Goal: Information Seeking & Learning: Learn about a topic

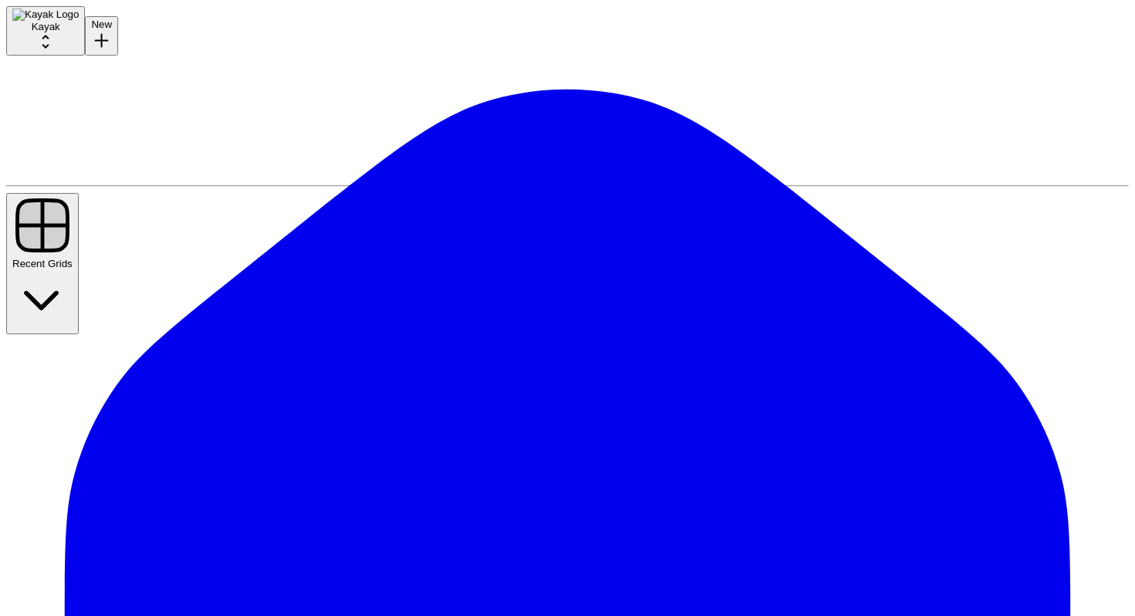
click at [85, 56] on button "New" at bounding box center [101, 35] width 33 height 39
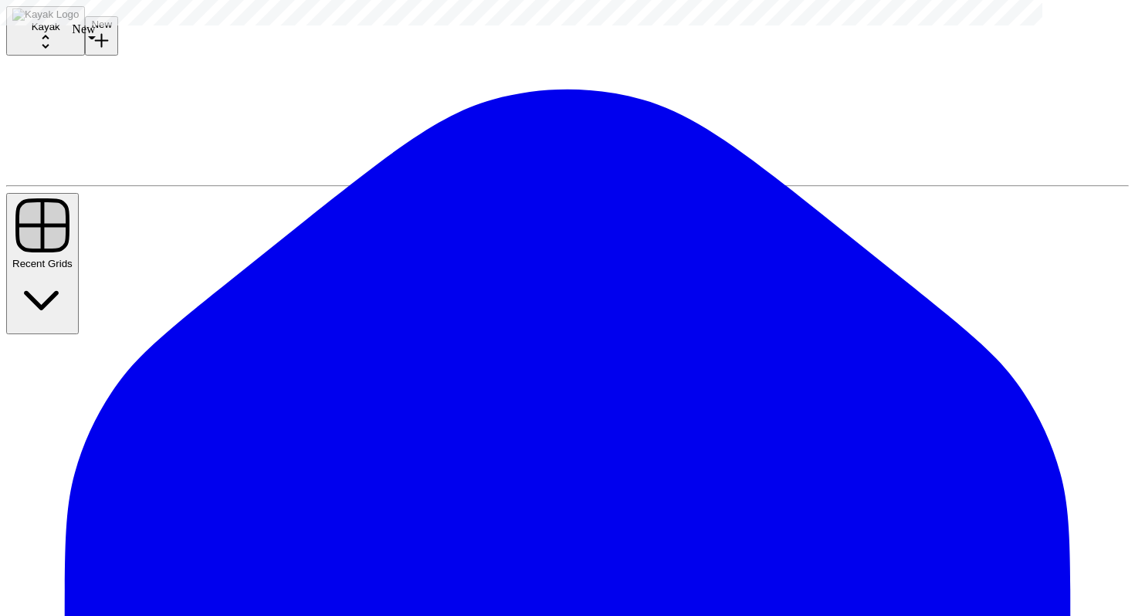
click at [29, 96] on icon at bounding box center [567, 617] width 1123 height 1123
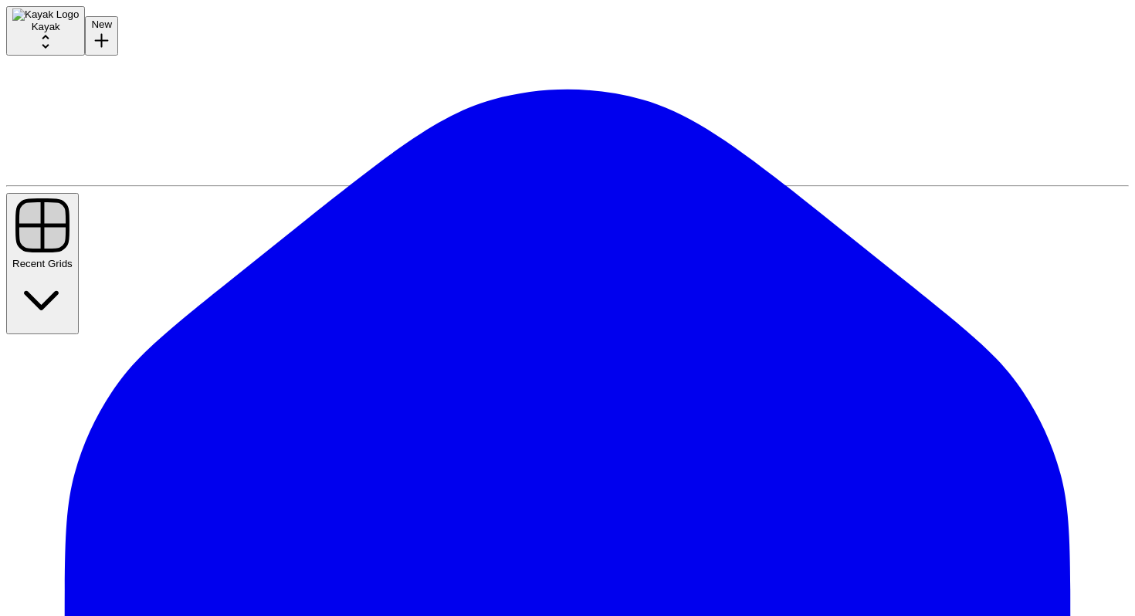
scroll to position [94, 0]
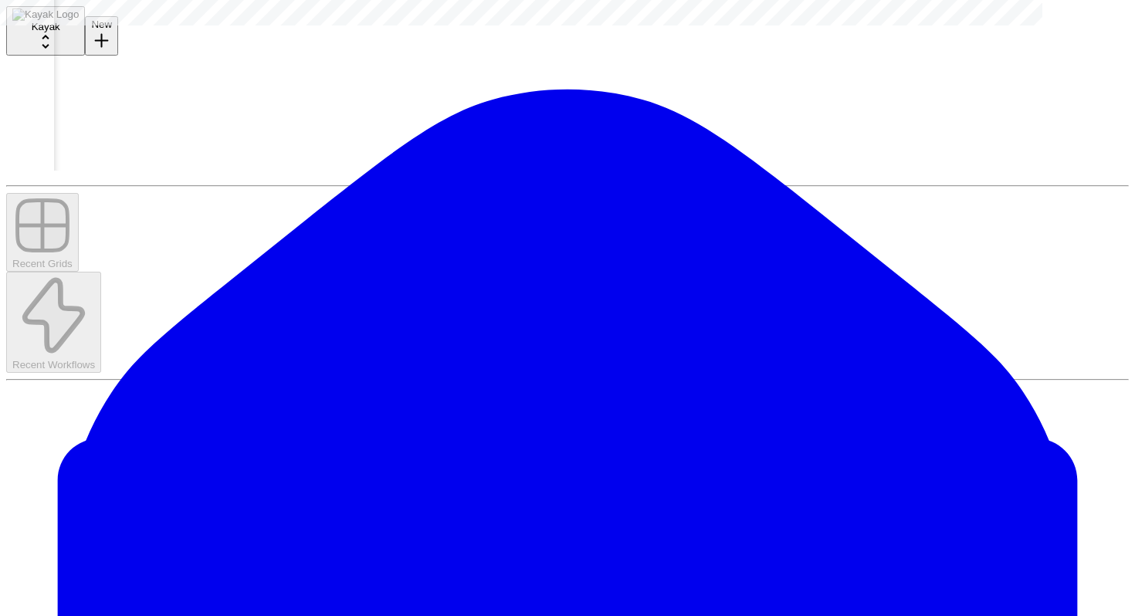
scroll to position [0, 1308]
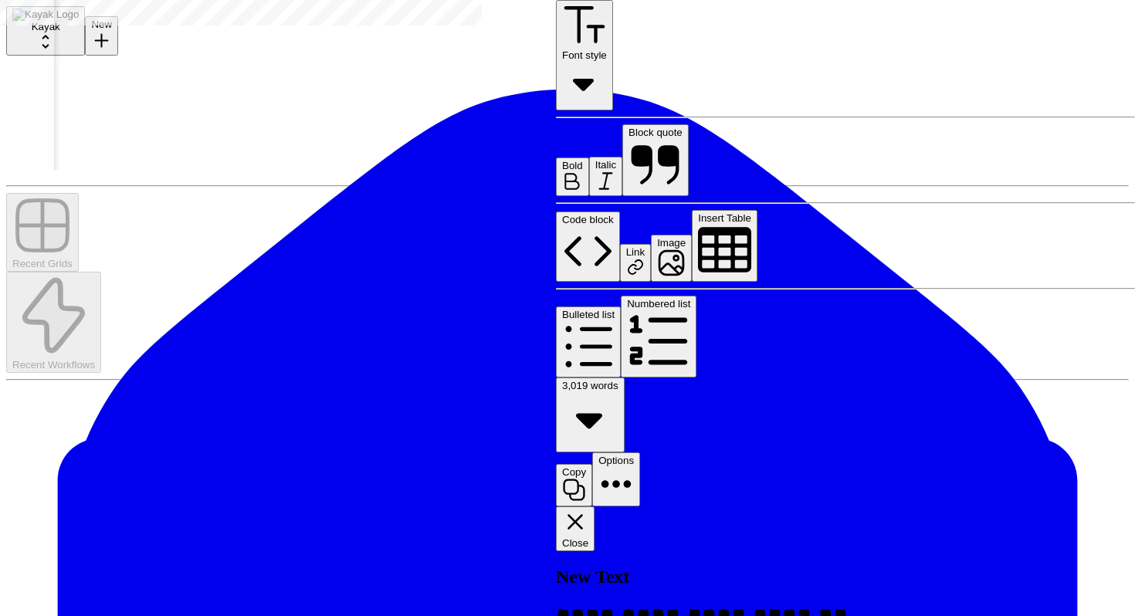
scroll to position [7565, 0]
click at [583, 514] on icon "button" at bounding box center [575, 521] width 15 height 15
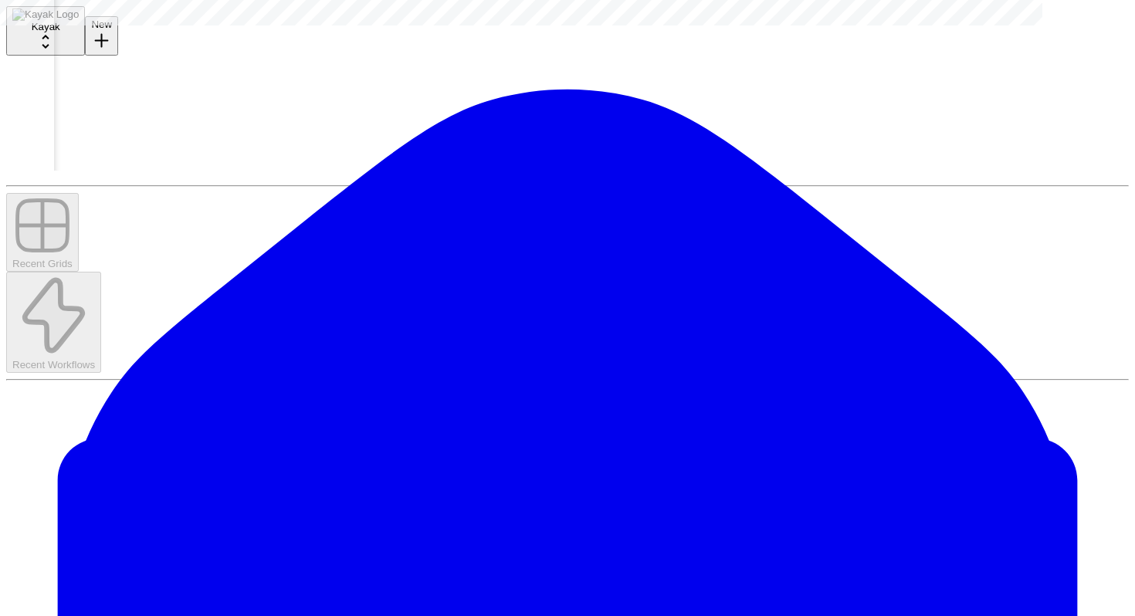
scroll to position [0, 500]
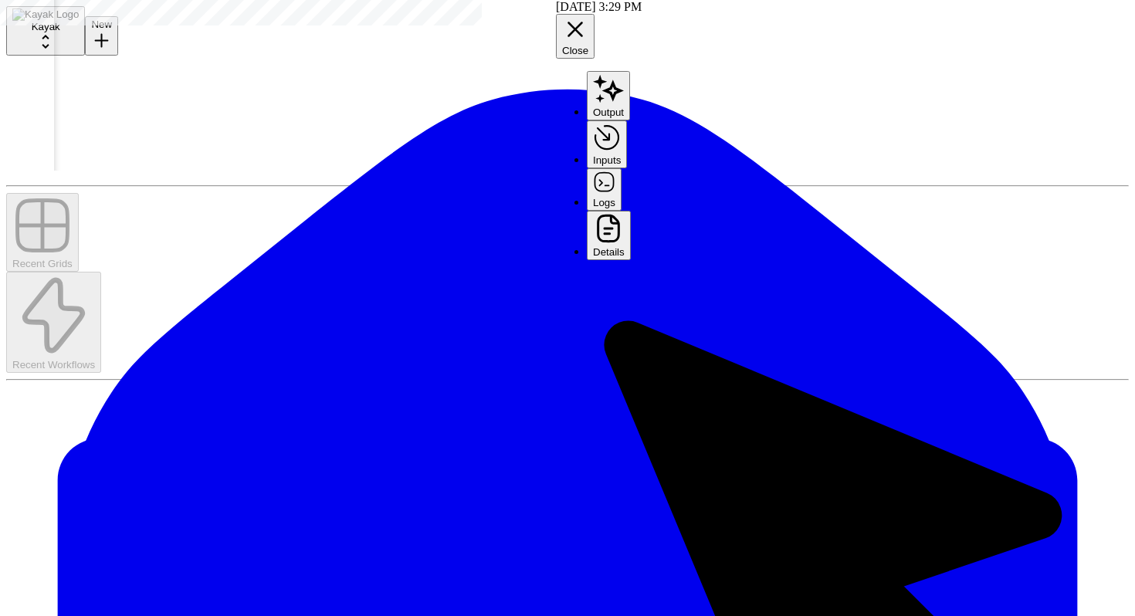
scroll to position [0, 341]
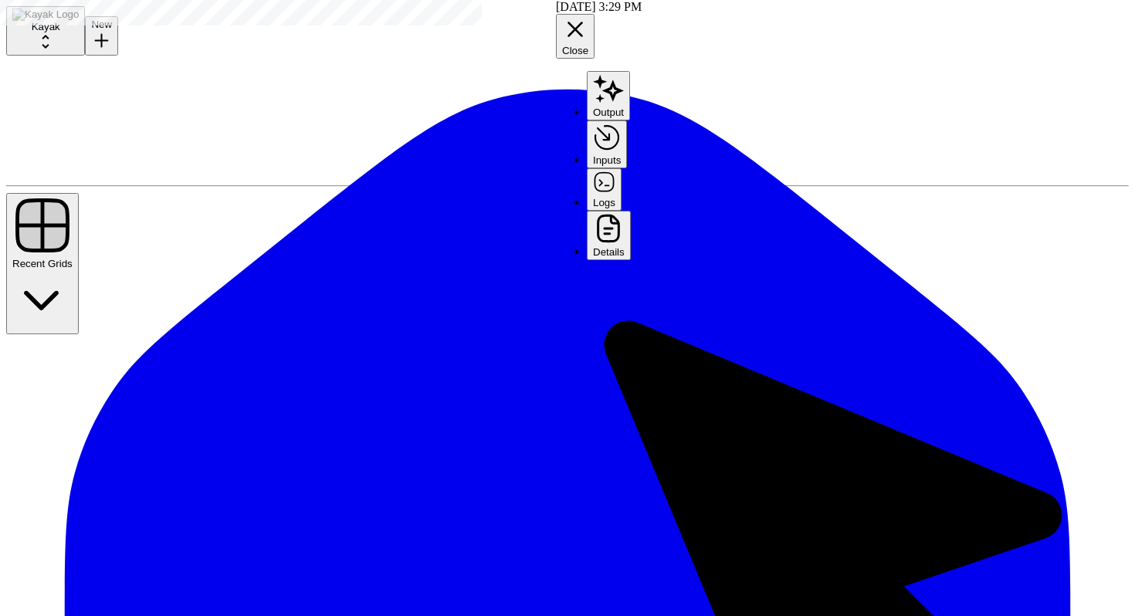
click at [19, 94] on icon at bounding box center [567, 617] width 1123 height 1123
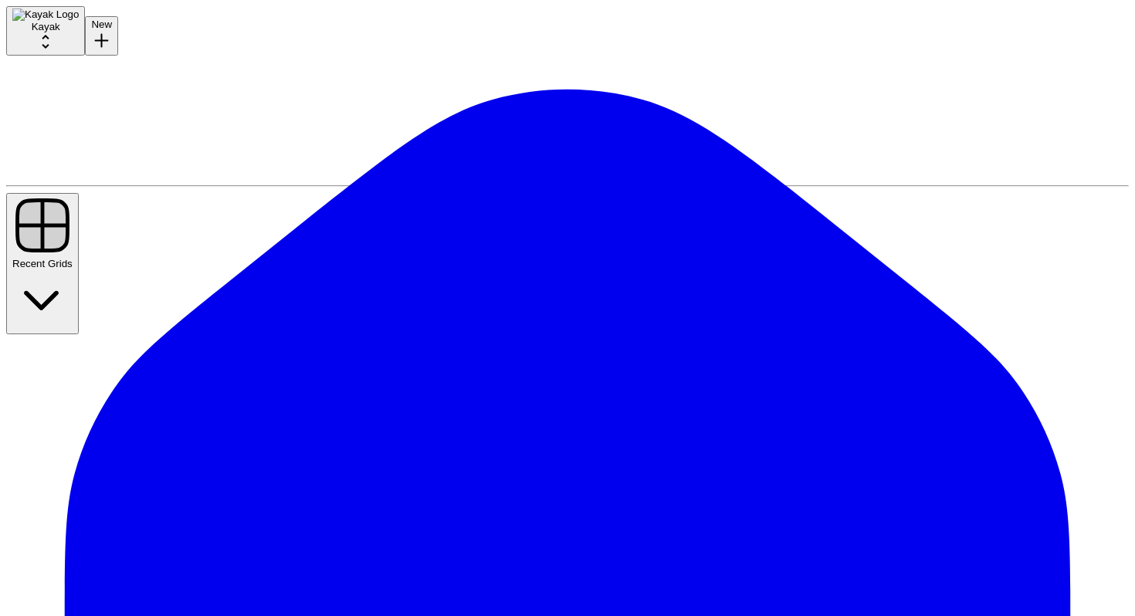
scroll to position [94, 0]
click at [860, 291] on div "[PERSON_NAME]" at bounding box center [845, 284] width 98 height 14
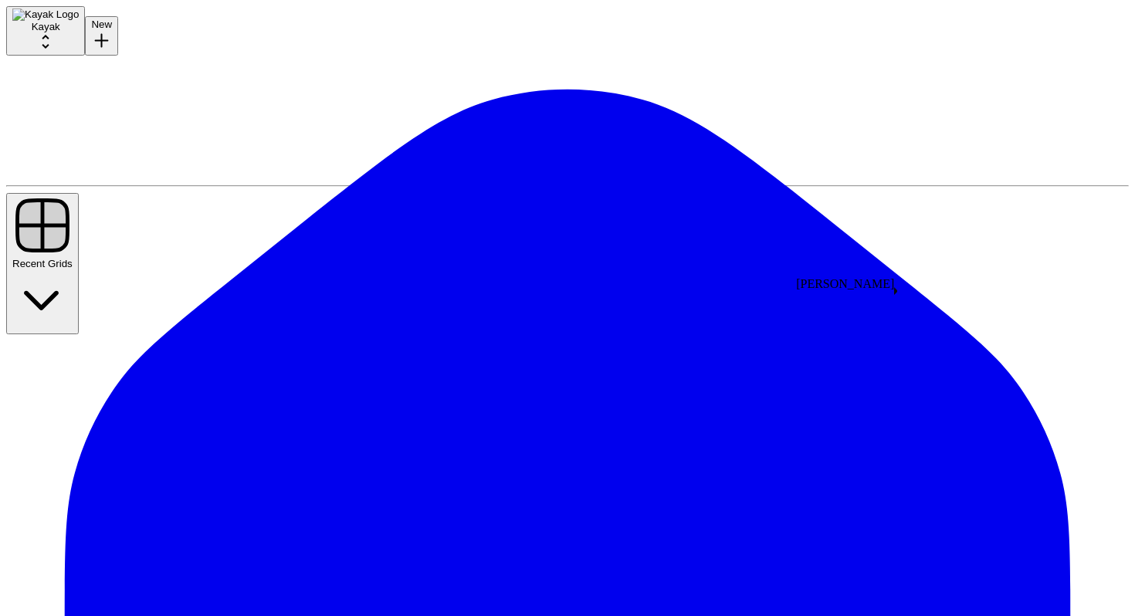
click at [860, 291] on div "[PERSON_NAME]" at bounding box center [845, 284] width 98 height 14
copy div "[PERSON_NAME]"
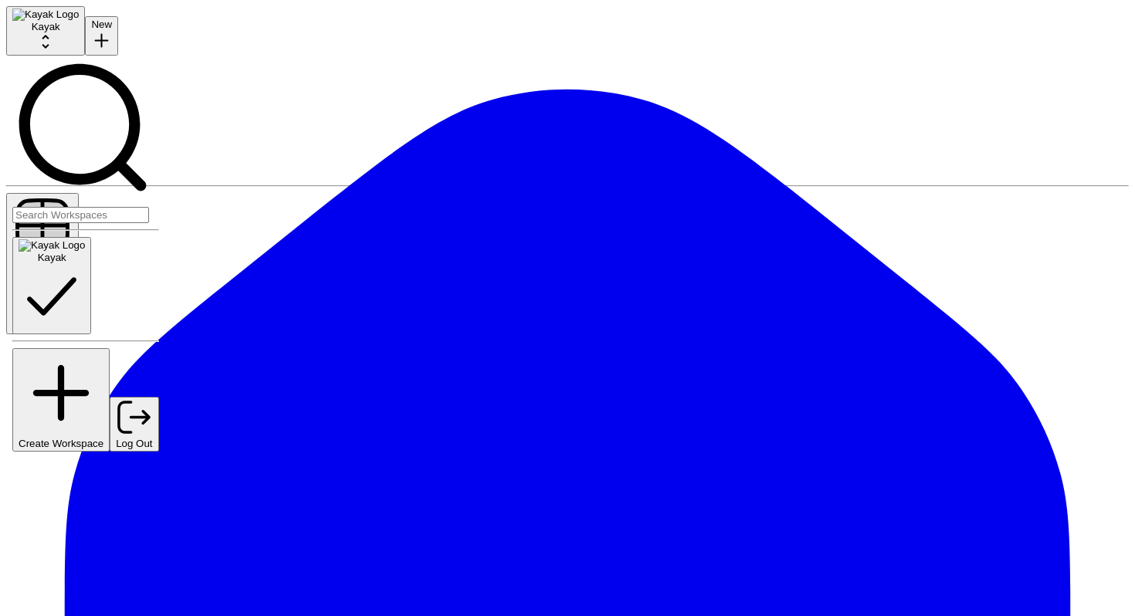
click at [85, 47] on button "Kayak" at bounding box center [45, 30] width 79 height 49
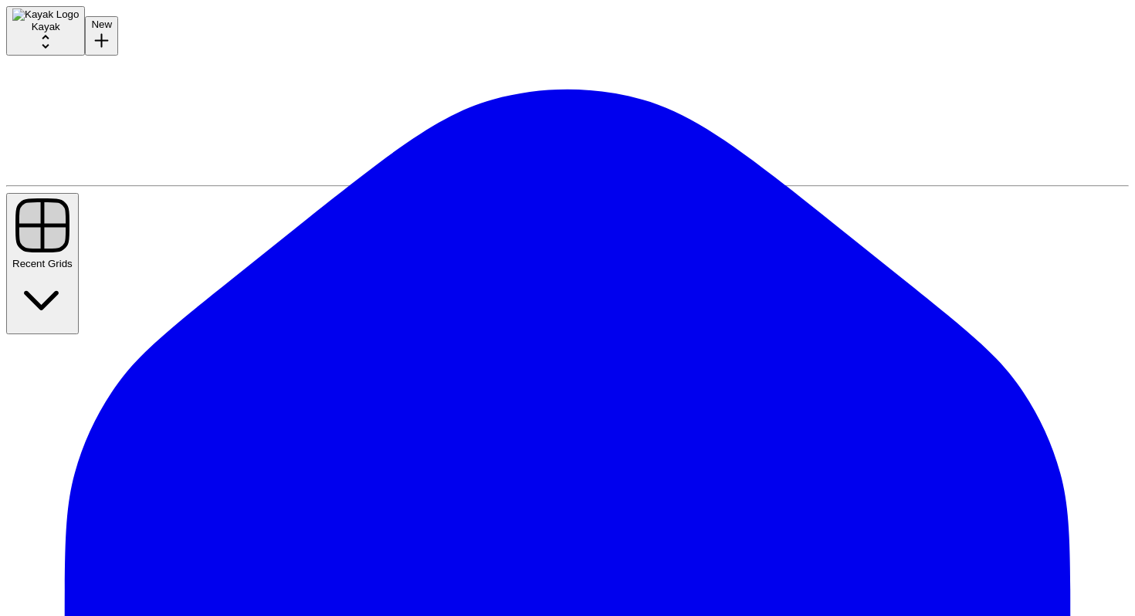
type input "August Tasks"
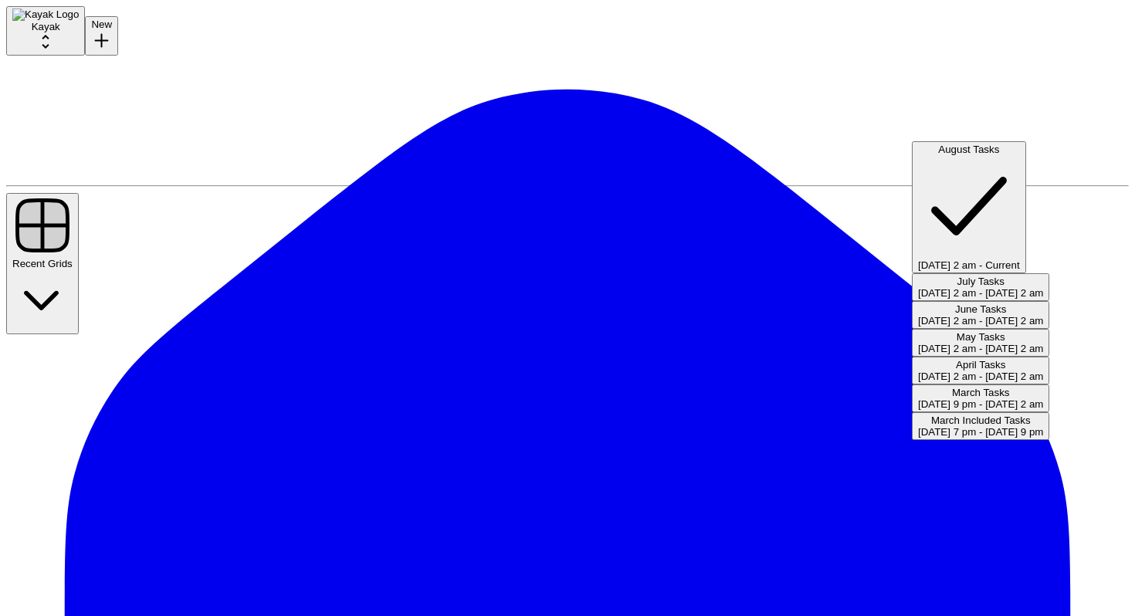
type input "August Tasks"
